Goal: Task Accomplishment & Management: Use online tool/utility

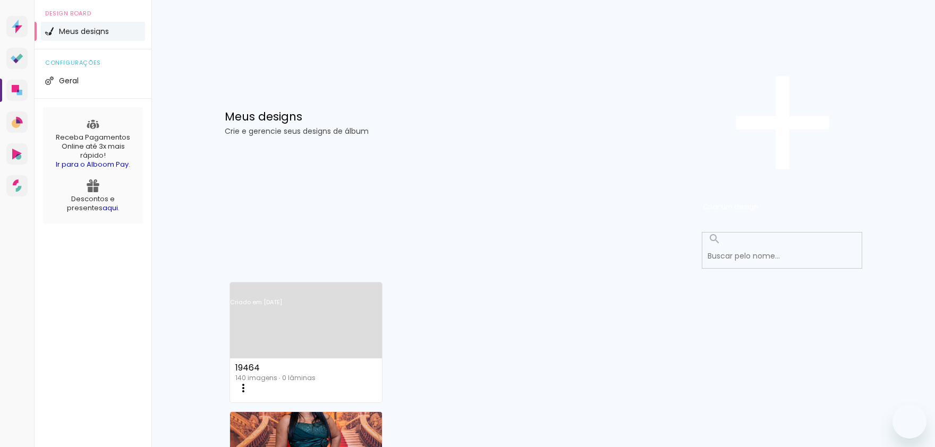
click at [758, 202] on span "Criar um design" at bounding box center [730, 207] width 55 height 10
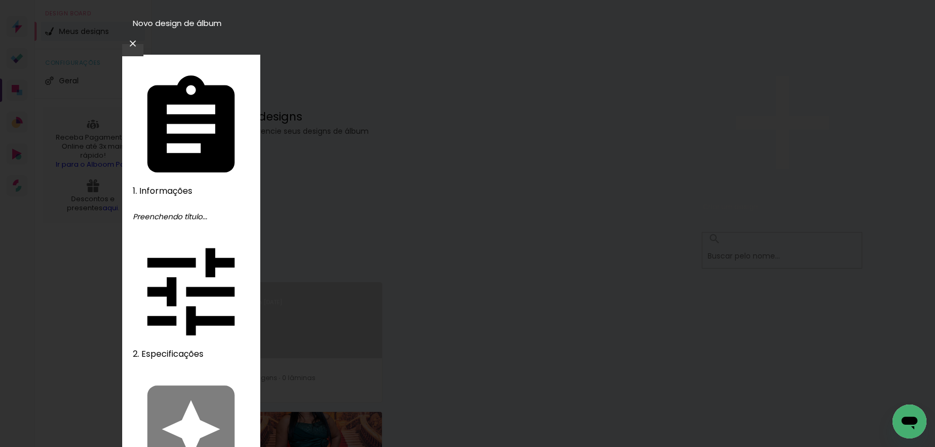
type input "19464"
type paper-input "19464"
click at [0, 0] on slot "Avançar" at bounding box center [0, 0] width 0 height 0
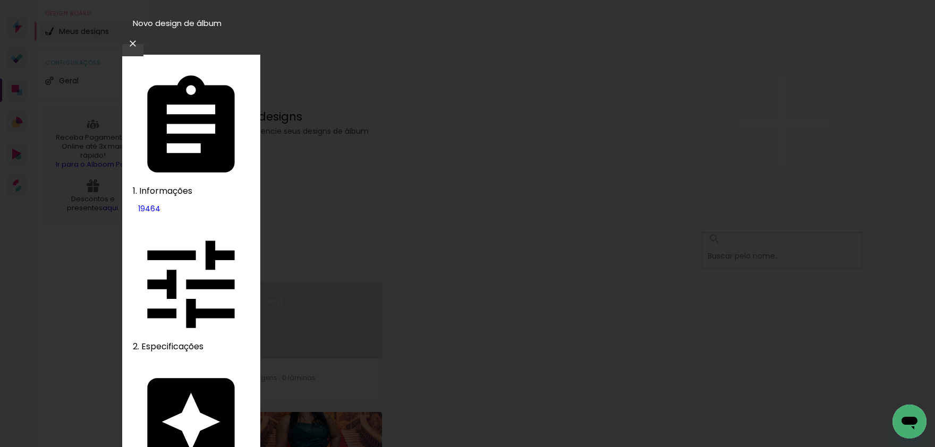
click at [0, 0] on slot "Tamanho Livre" at bounding box center [0, 0] width 0 height 0
click at [0, 0] on slot "Avançar" at bounding box center [0, 0] width 0 height 0
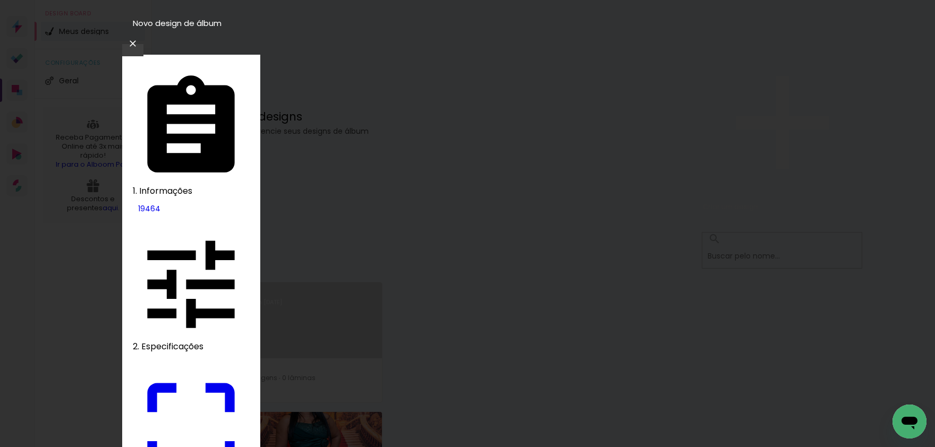
type paper-checkbox "on"
drag, startPoint x: 275, startPoint y: 300, endPoint x: 301, endPoint y: 317, distance: 31.8
type input "22"
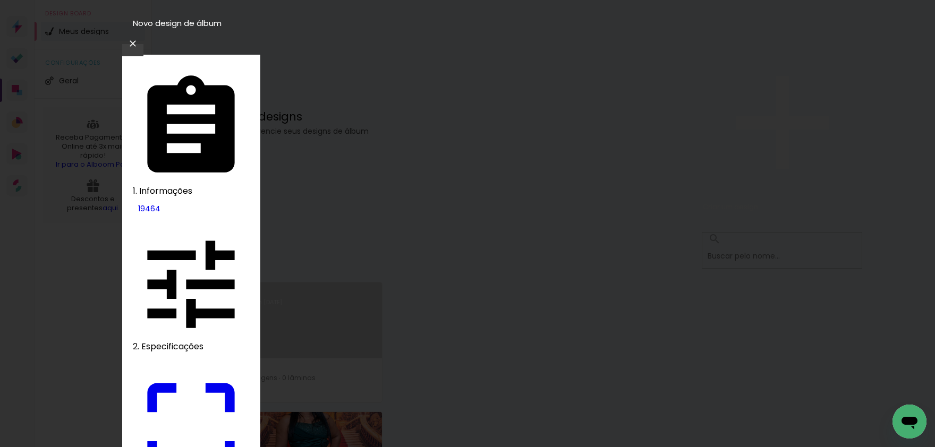
type paper-input "22"
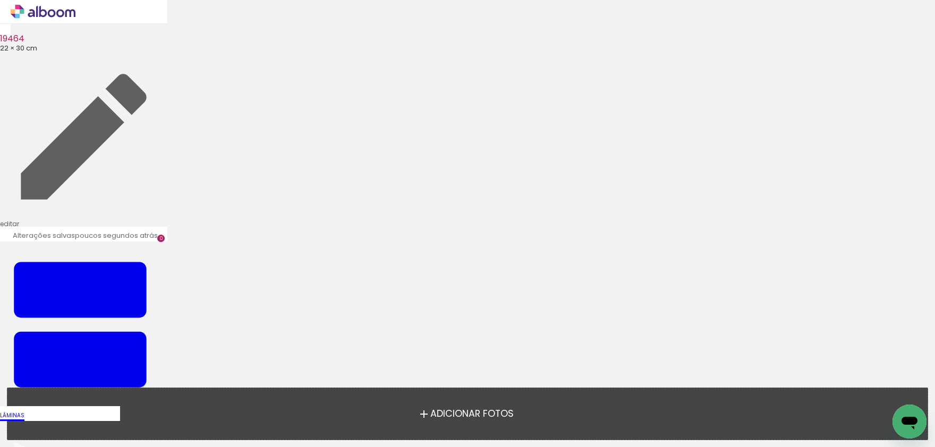
click at [546, 388] on div "Adicionar Fotos Solte suas fotos aqui..." at bounding box center [467, 414] width 920 height 52
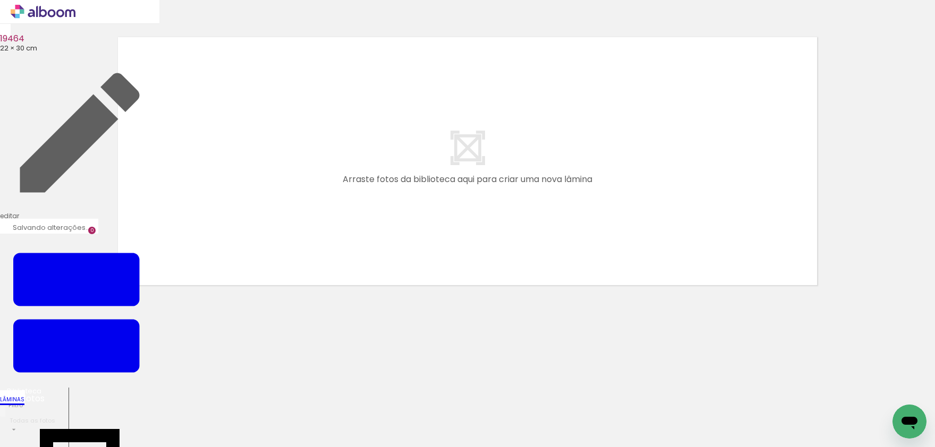
scroll to position [0, 2326]
click at [728, 261] on quentale-layouter at bounding box center [468, 161] width 712 height 261
drag, startPoint x: 574, startPoint y: 336, endPoint x: 624, endPoint y: 198, distance: 147.3
click at [624, 198] on quentale-workspace at bounding box center [467, 223] width 935 height 447
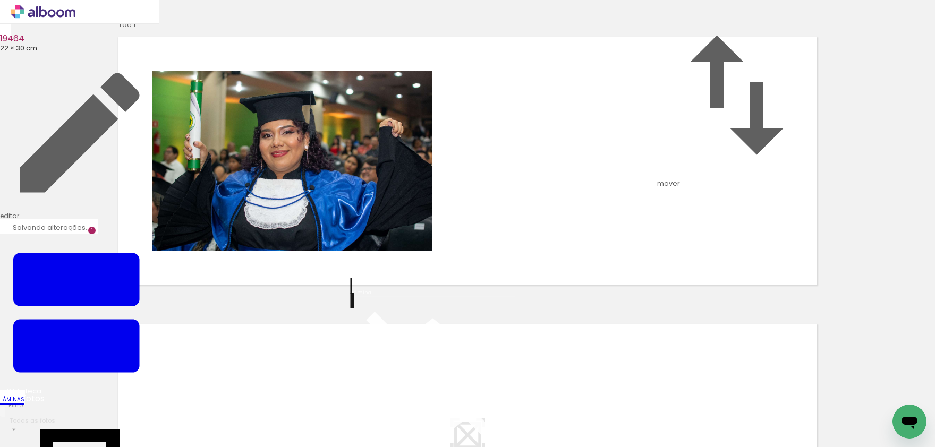
click at [44, 10] on icon at bounding box center [43, 11] width 8 height 11
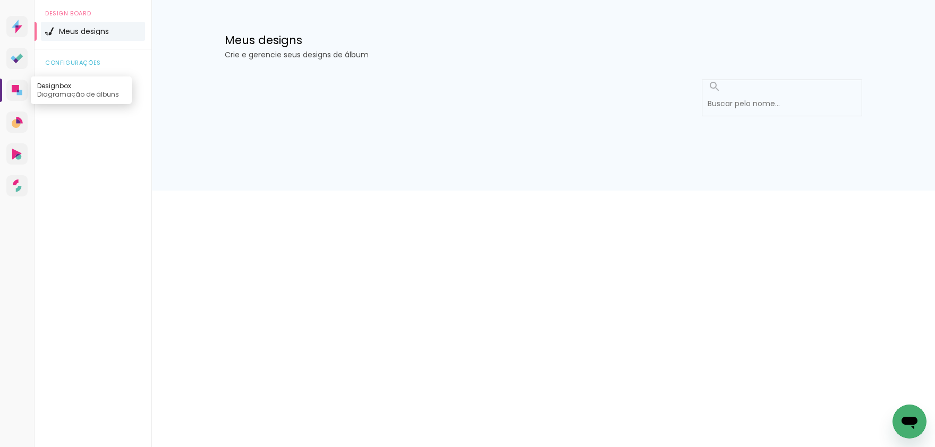
click at [15, 92] on icon at bounding box center [15, 88] width 7 height 7
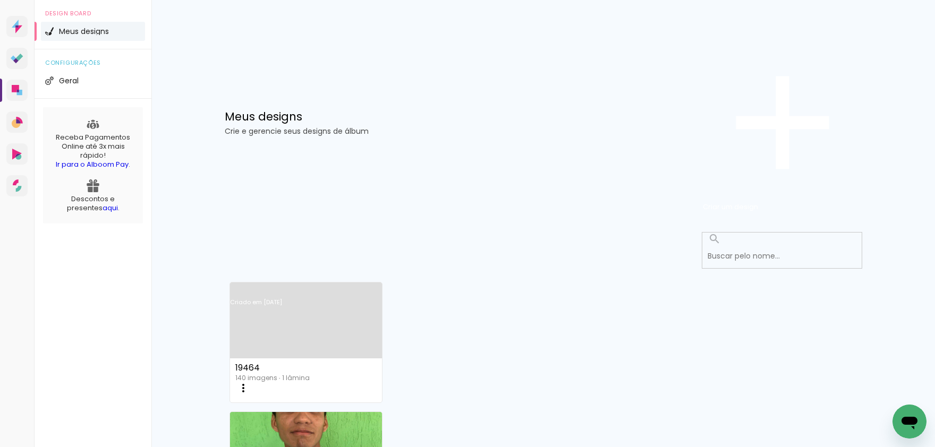
click at [250, 382] on iron-icon at bounding box center [243, 388] width 13 height 13
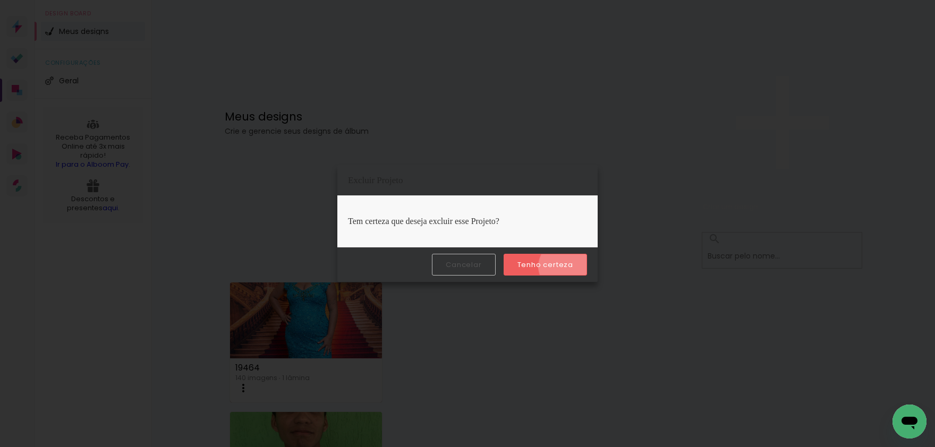
click at [0, 0] on slot "Tenho certeza" at bounding box center [0, 0] width 0 height 0
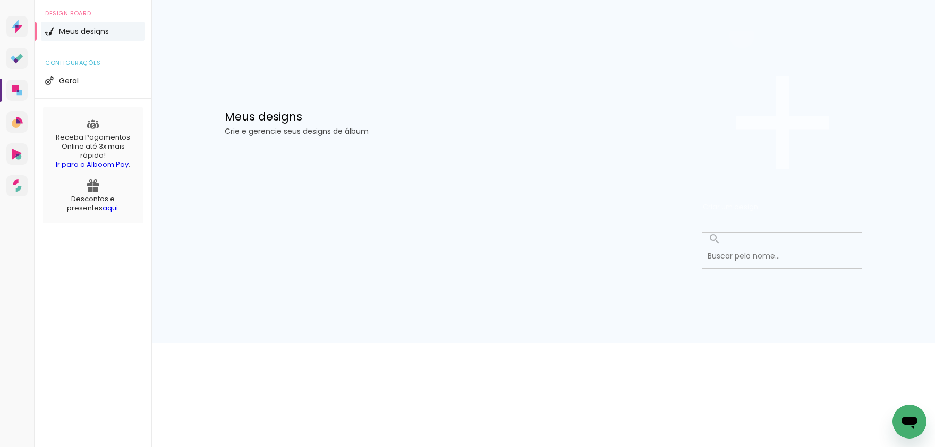
click at [758, 202] on span "Criar um design" at bounding box center [730, 207] width 55 height 10
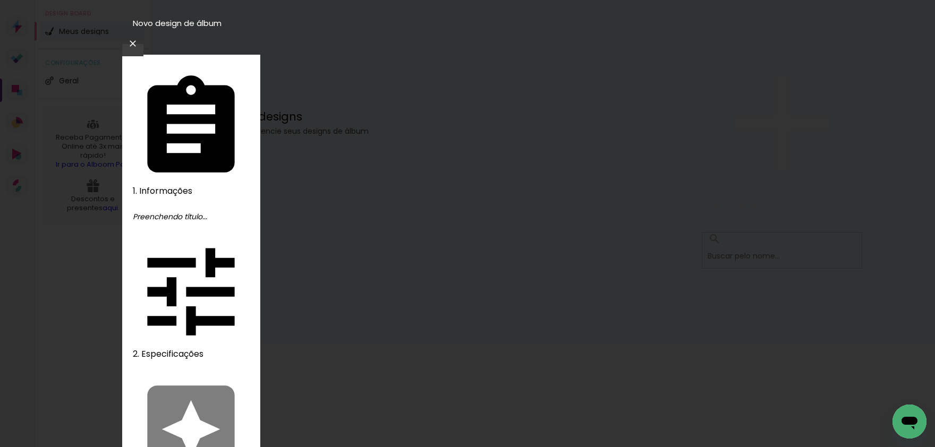
type input "19465"
type paper-input "19465"
click at [0, 0] on slot "Avançar" at bounding box center [0, 0] width 0 height 0
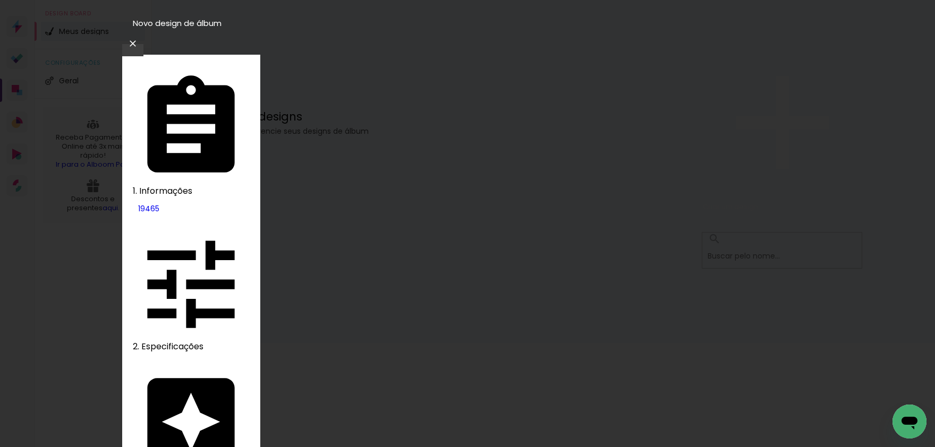
click at [0, 0] on slot "Tamanho Livre" at bounding box center [0, 0] width 0 height 0
click at [0, 0] on slot "Avançar" at bounding box center [0, 0] width 0 height 0
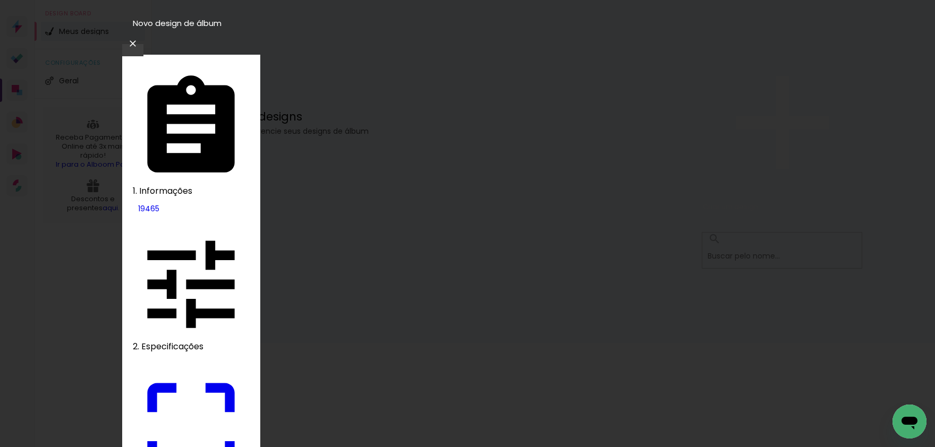
drag, startPoint x: 276, startPoint y: 301, endPoint x: 297, endPoint y: 321, distance: 29.7
type input "22"
type paper-input "22"
drag, startPoint x: 728, startPoint y: 123, endPoint x: 754, endPoint y: 72, distance: 57.2
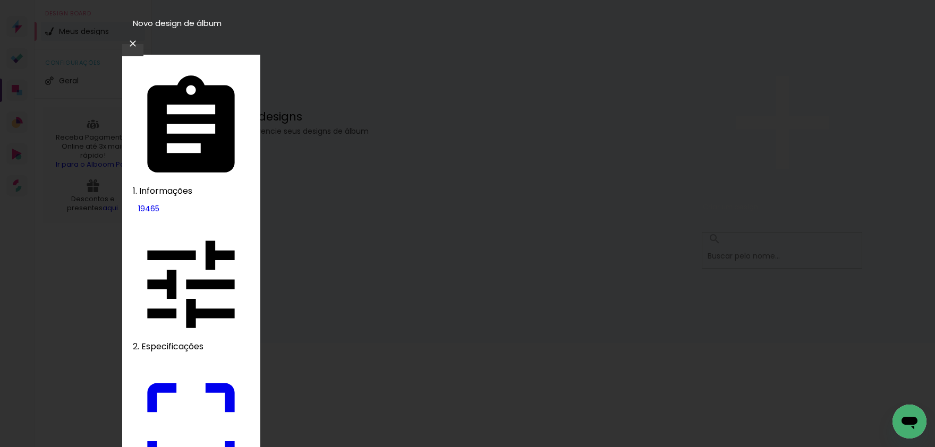
type paper-checkbox "on"
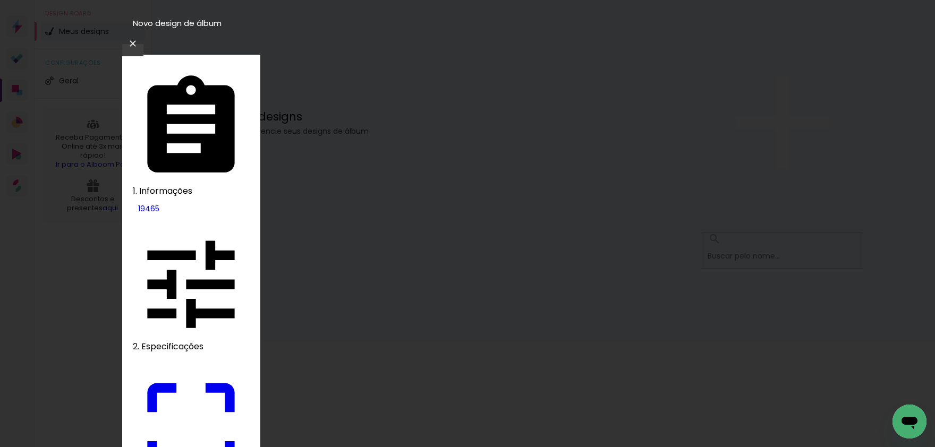
drag, startPoint x: 272, startPoint y: 301, endPoint x: 305, endPoint y: 320, distance: 38.3
type input "22"
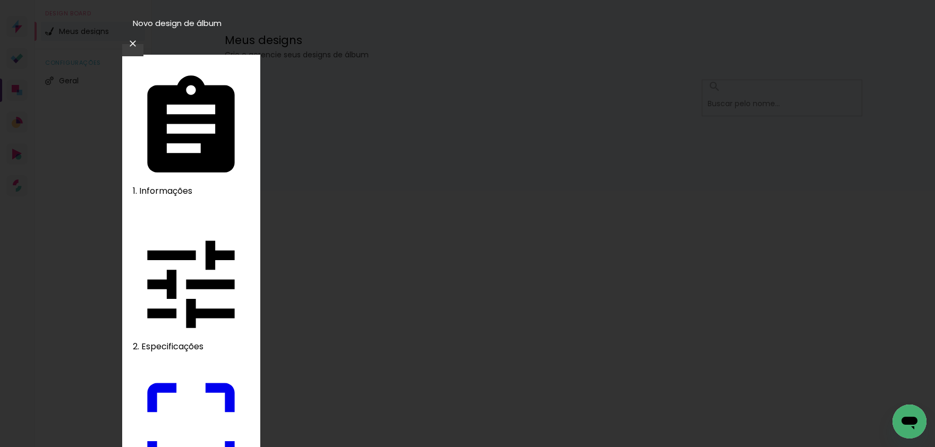
type paper-input "22"
type paper-checkbox "on"
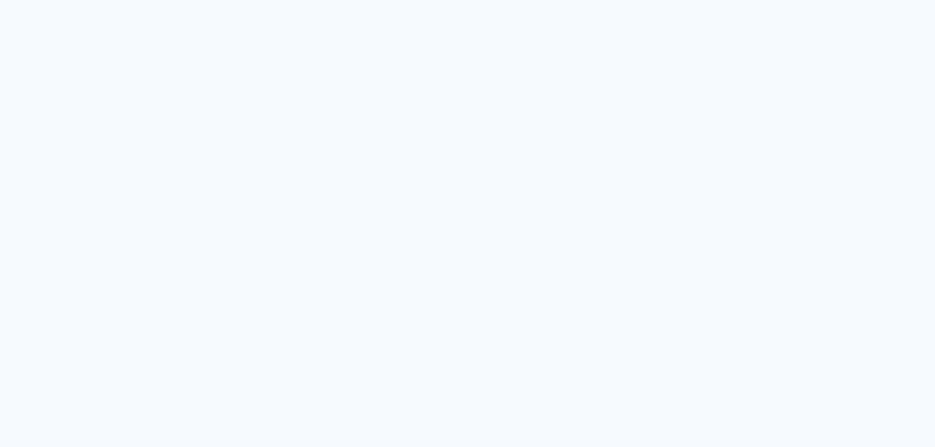
click at [529, 234] on quentale-app at bounding box center [467, 223] width 935 height 447
drag, startPoint x: 569, startPoint y: 184, endPoint x: 411, endPoint y: 86, distance: 185.9
click at [559, 178] on quentale-app at bounding box center [467, 223] width 935 height 447
